Goal: Task Accomplishment & Management: Manage account settings

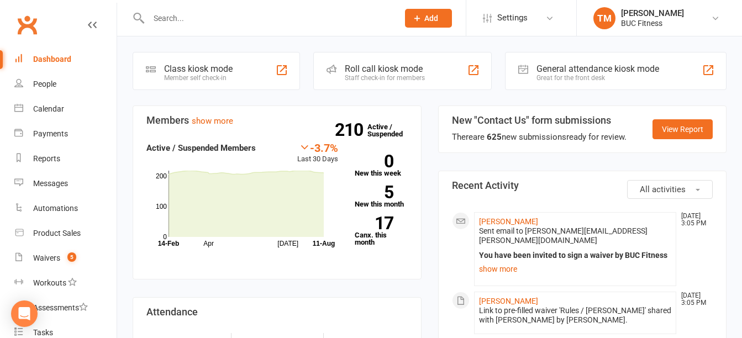
click at [255, 21] on input "text" at bounding box center [267, 17] width 245 height 15
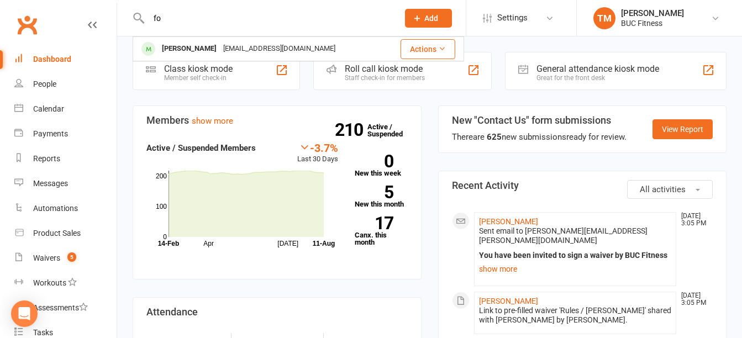
type input "f"
click at [255, 21] on input "d" at bounding box center [267, 17] width 245 height 15
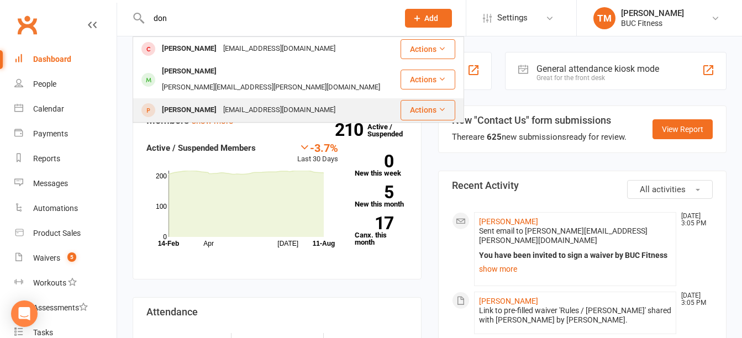
type input "don"
click at [239, 102] on div "[EMAIL_ADDRESS][DOMAIN_NAME]" at bounding box center [279, 110] width 119 height 16
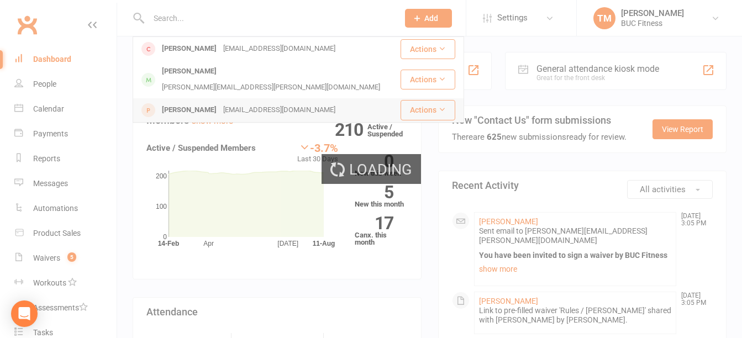
click at [239, 98] on div "Loading" at bounding box center [371, 169] width 742 height 338
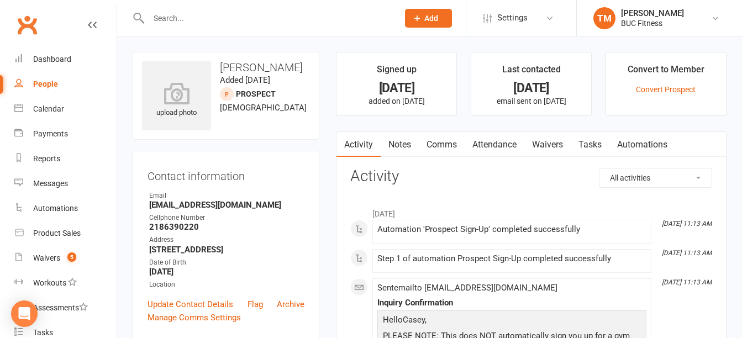
click at [268, 18] on input "text" at bounding box center [267, 17] width 245 height 15
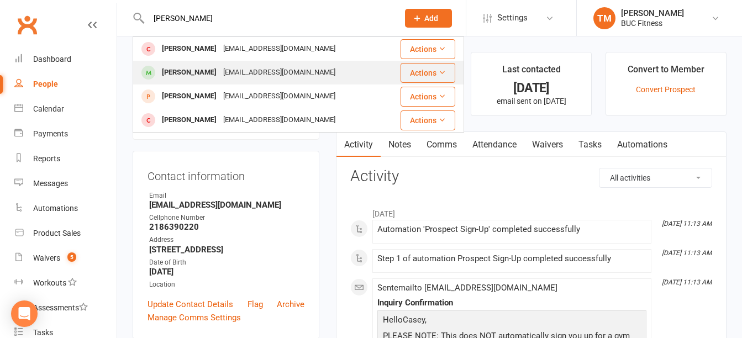
type input "[PERSON_NAME]"
click at [230, 69] on div "[EMAIL_ADDRESS][DOMAIN_NAME]" at bounding box center [279, 73] width 119 height 16
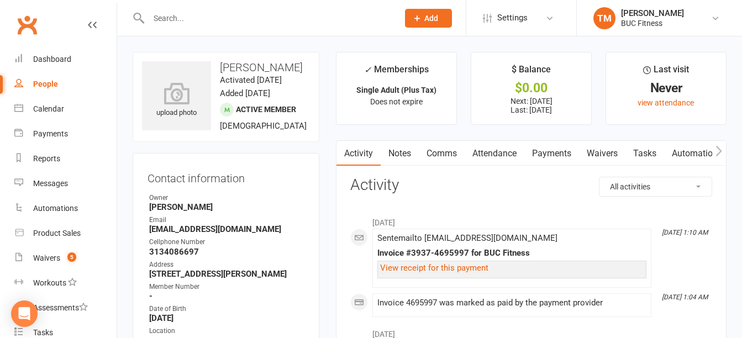
click at [553, 148] on link "Payments" at bounding box center [551, 153] width 55 height 25
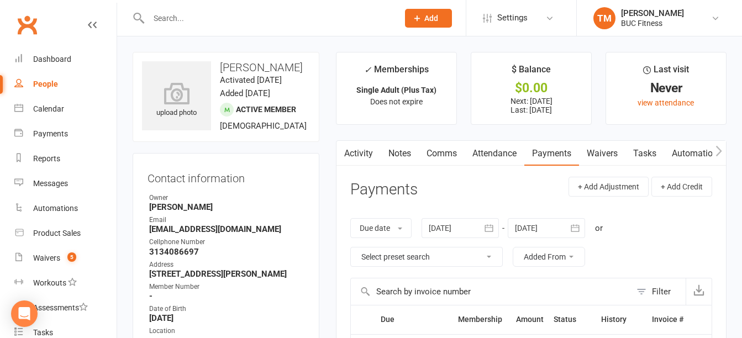
click at [215, 18] on input "text" at bounding box center [267, 17] width 245 height 15
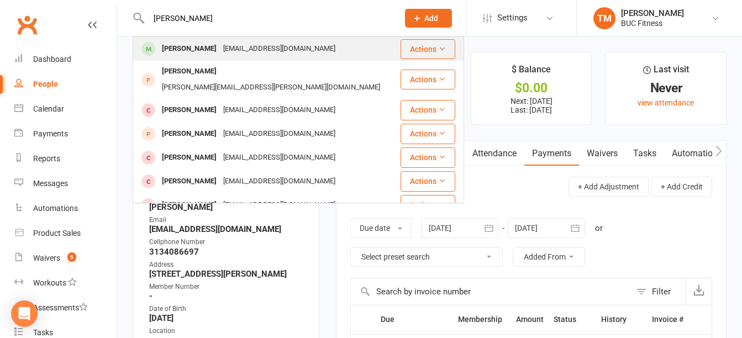
type input "[PERSON_NAME]"
click at [212, 50] on div "[PERSON_NAME]" at bounding box center [189, 49] width 61 height 16
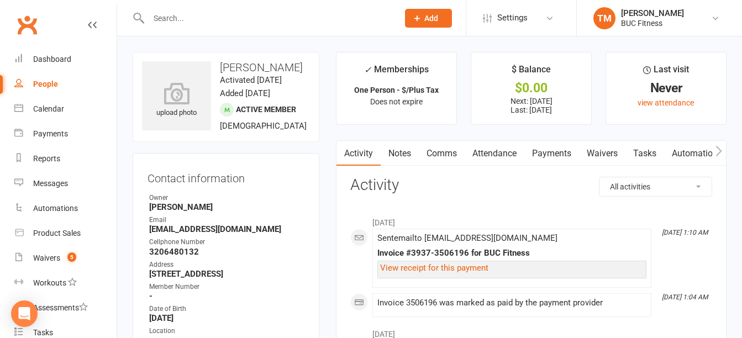
drag, startPoint x: 551, startPoint y: 154, endPoint x: 553, endPoint y: 162, distance: 8.0
click at [551, 154] on link "Payments" at bounding box center [551, 153] width 55 height 25
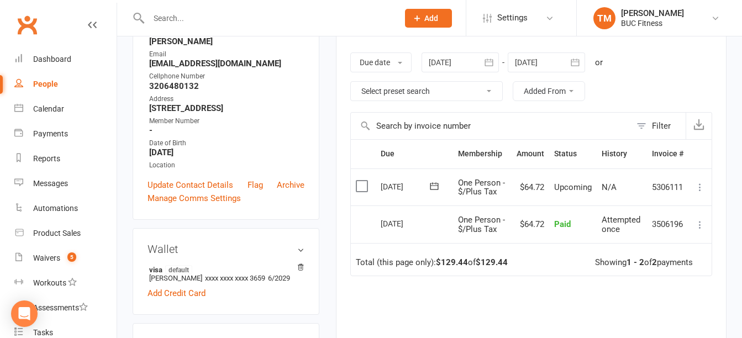
scroll to position [110, 0]
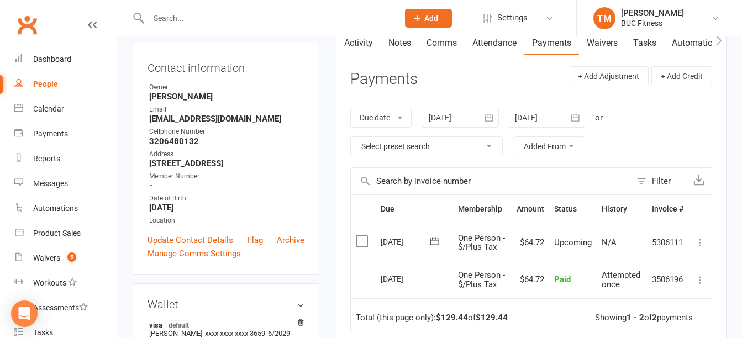
click at [679, 122] on div "Due date Due date Date paid Date failed [DATE] [DATE] Sun Mon Tue Wed Thu Fri S…" at bounding box center [531, 132] width 362 height 71
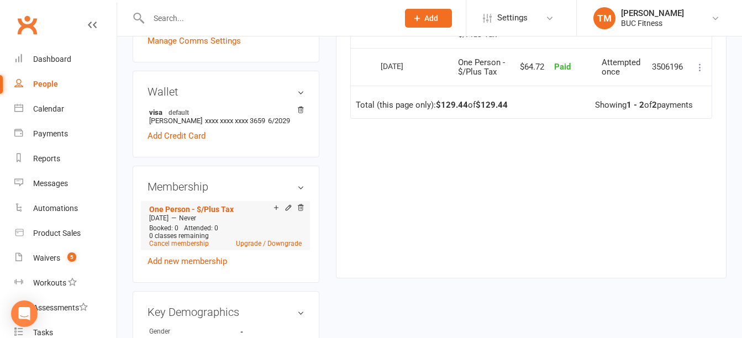
scroll to position [387, 0]
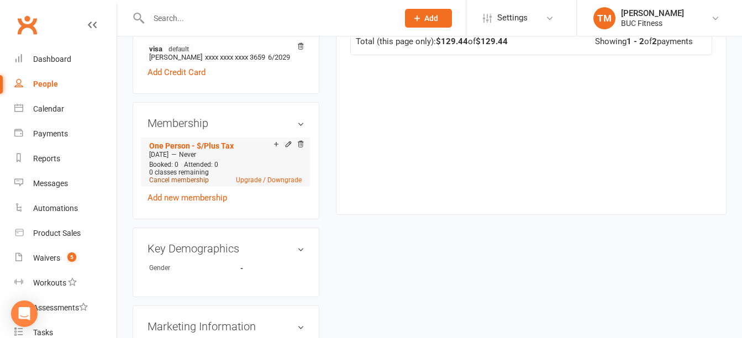
click at [177, 184] on link "Cancel membership" at bounding box center [179, 180] width 60 height 8
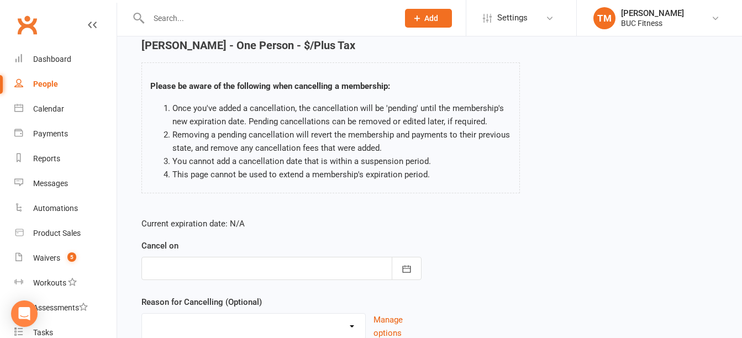
scroll to position [110, 0]
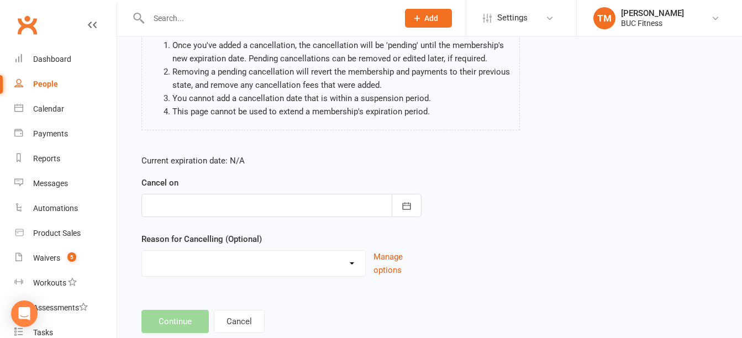
click at [318, 207] on div at bounding box center [281, 205] width 280 height 23
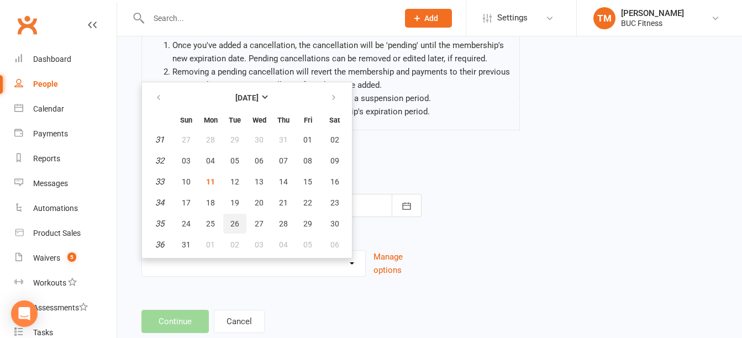
click at [234, 225] on span "26" at bounding box center [234, 223] width 9 height 9
type input "[DATE]"
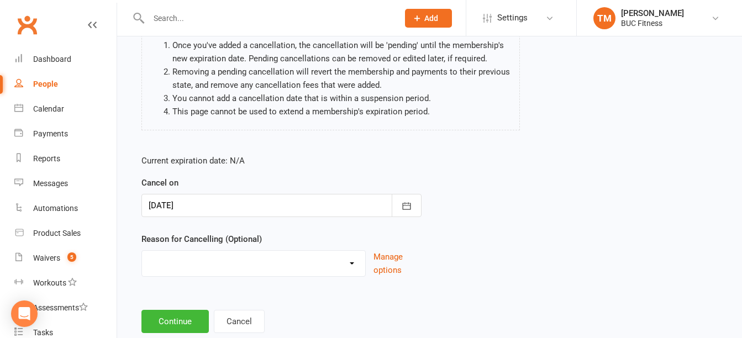
scroll to position [139, 0]
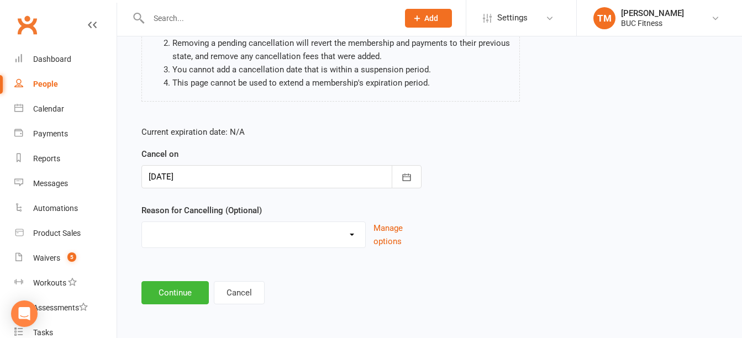
click at [246, 232] on select "Holiday Injury Other reason" at bounding box center [253, 233] width 223 height 22
select select "2"
click at [142, 222] on select "Holiday Injury Other reason" at bounding box center [253, 233] width 223 height 22
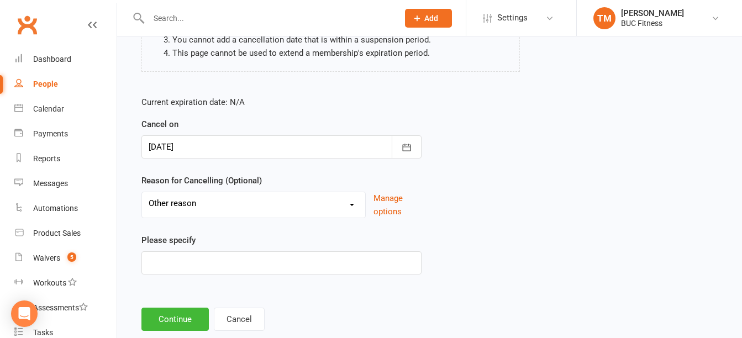
scroll to position [196, 0]
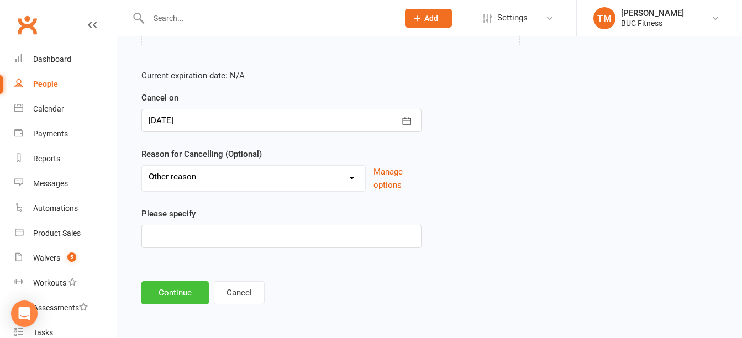
click at [168, 292] on button "Continue" at bounding box center [174, 292] width 67 height 23
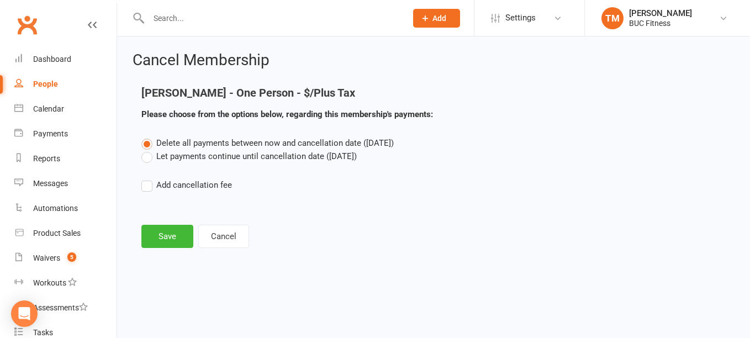
click at [147, 160] on label "Let payments continue until cancellation date ([DATE])" at bounding box center [248, 156] width 215 height 13
click at [147, 150] on input "Let payments continue until cancellation date ([DATE])" at bounding box center [144, 150] width 7 height 0
click at [178, 244] on button "Save" at bounding box center [167, 236] width 52 height 23
